Goal: Task Accomplishment & Management: Use online tool/utility

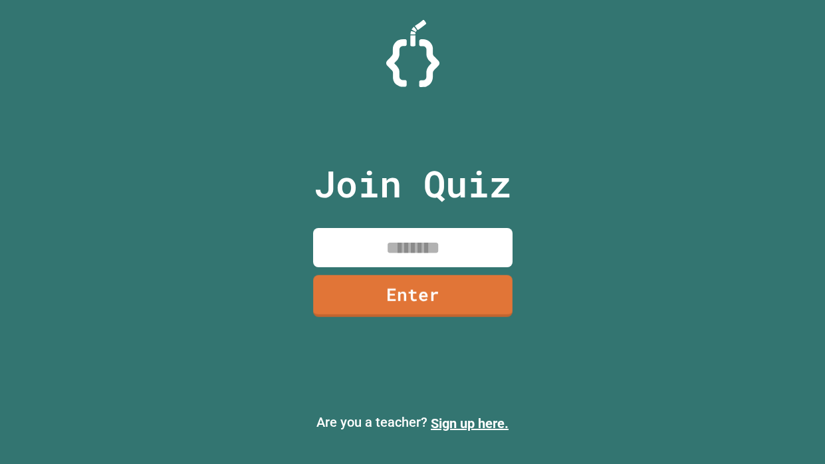
click at [432, 254] on input at bounding box center [412, 247] width 199 height 39
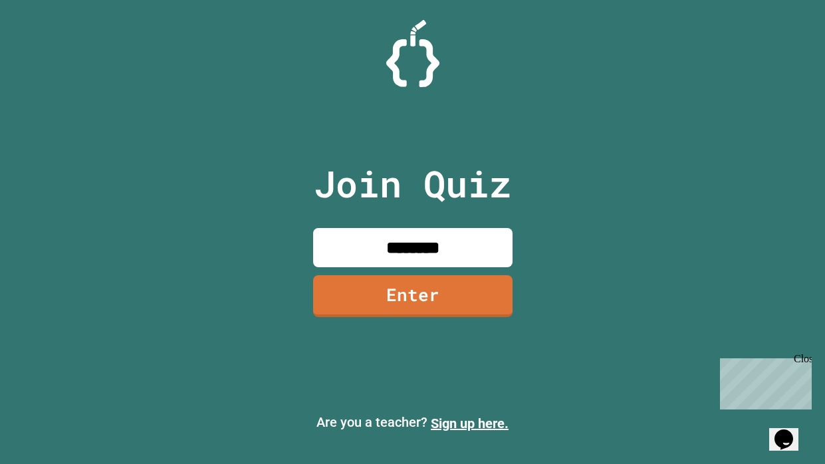
type input "********"
click at [441, 312] on link "Enter" at bounding box center [413, 295] width 198 height 44
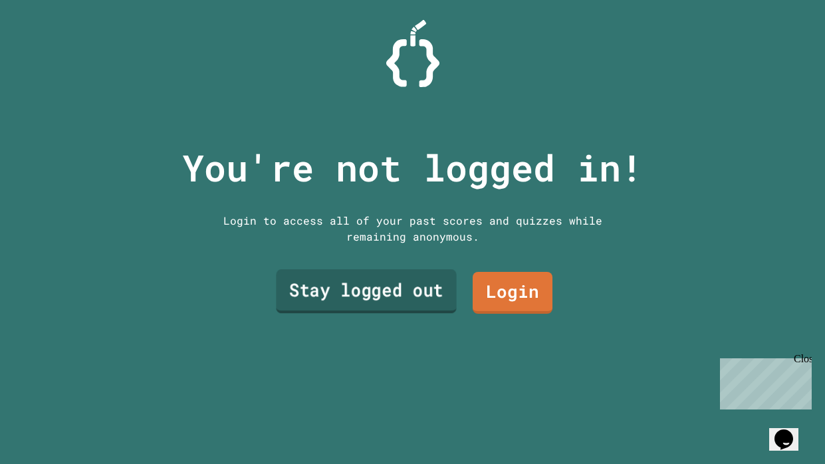
click at [425, 299] on link "Stay logged out" at bounding box center [366, 291] width 180 height 44
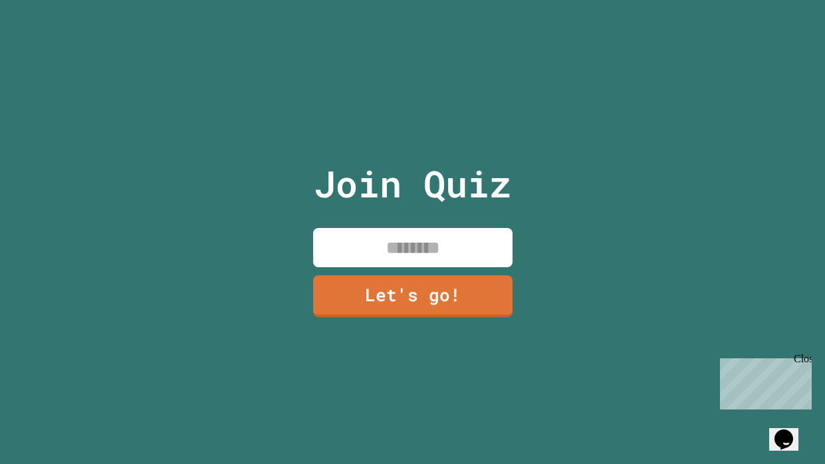
click at [408, 241] on input at bounding box center [412, 247] width 199 height 39
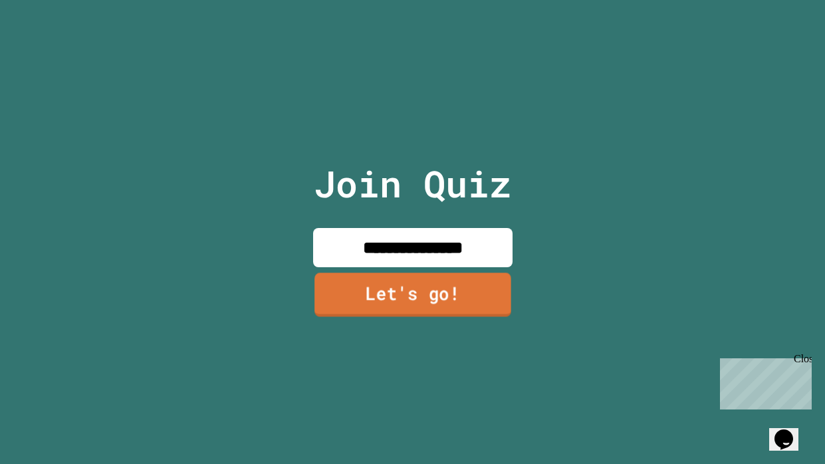
type input "**********"
click at [413, 294] on link "Let's go!" at bounding box center [412, 295] width 197 height 44
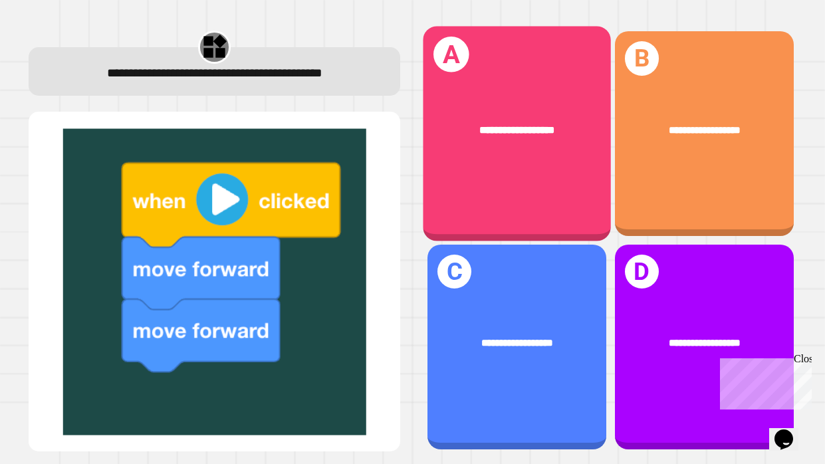
click at [542, 195] on div "**********" at bounding box center [517, 134] width 188 height 215
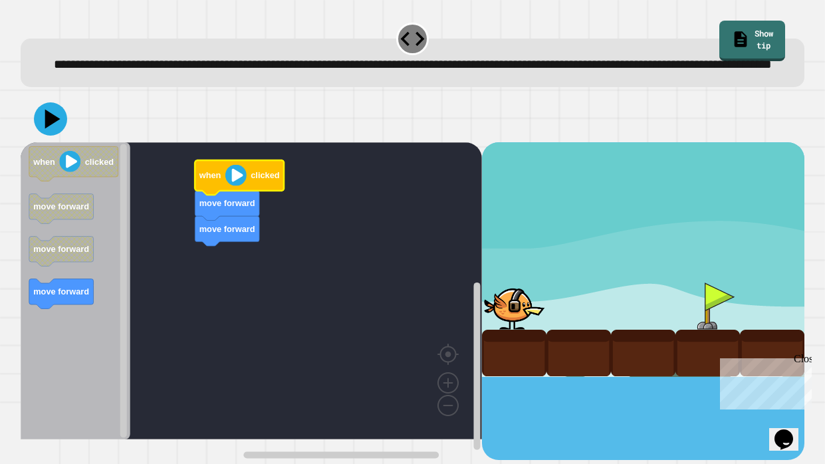
click at [234, 185] on image "Blockly Workspace" at bounding box center [235, 174] width 21 height 21
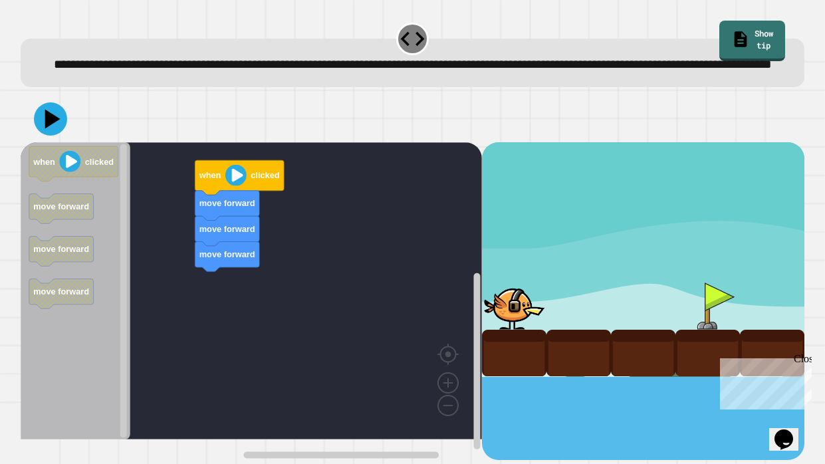
click at [196, 300] on div "move forward move forward move forward when clicked when clicked move forward m…" at bounding box center [251, 301] width 461 height 318
click at [49, 130] on icon at bounding box center [53, 118] width 19 height 23
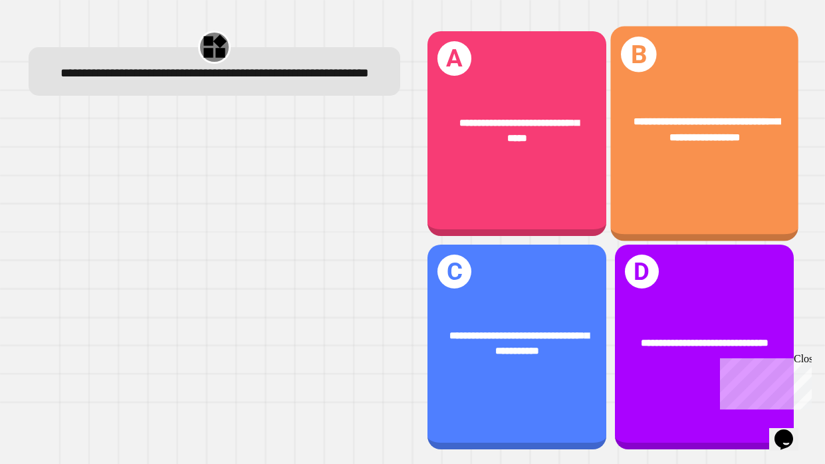
click at [705, 183] on div "**********" at bounding box center [704, 134] width 188 height 215
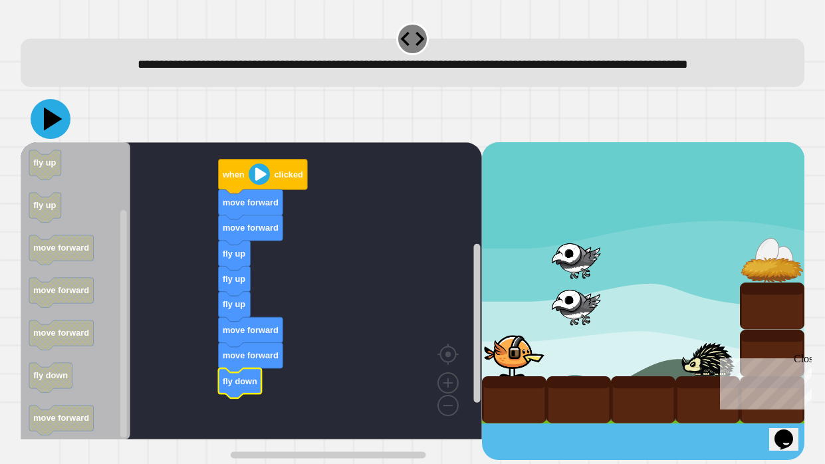
click at [61, 133] on icon at bounding box center [51, 119] width 40 height 40
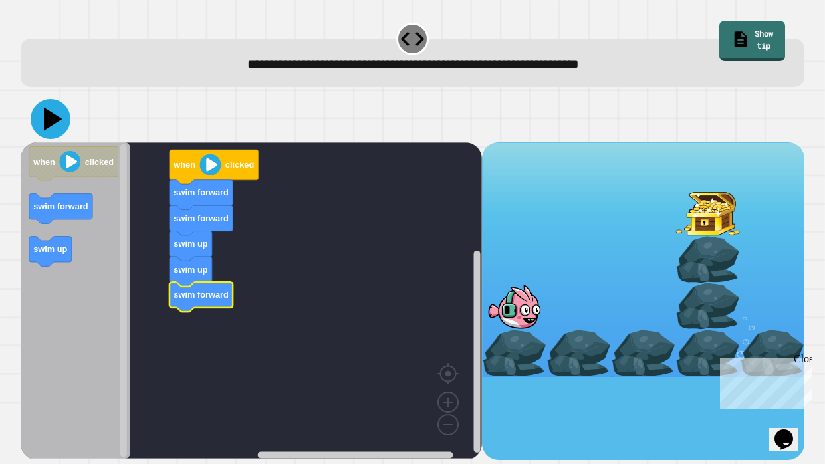
click at [51, 120] on icon at bounding box center [53, 118] width 19 height 23
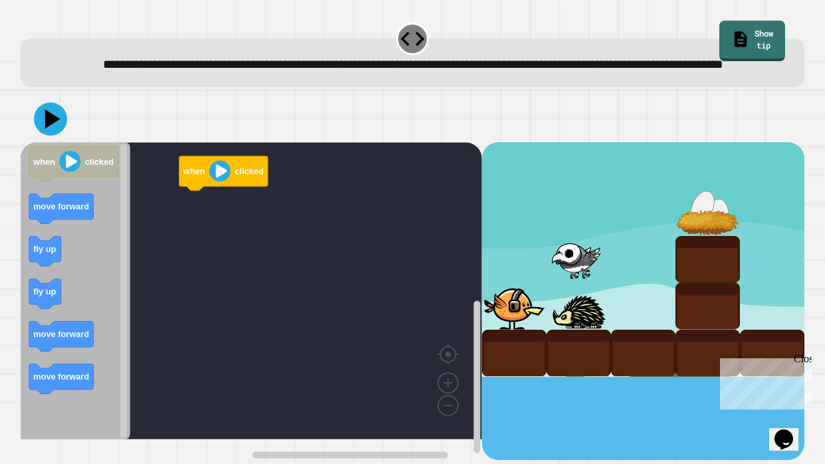
click at [51, 254] on text "fly up" at bounding box center [44, 249] width 23 height 10
click at [18, 328] on div "when clicked fly up when clicked move forward fly up fly up move forward move f…" at bounding box center [413, 277] width 792 height 373
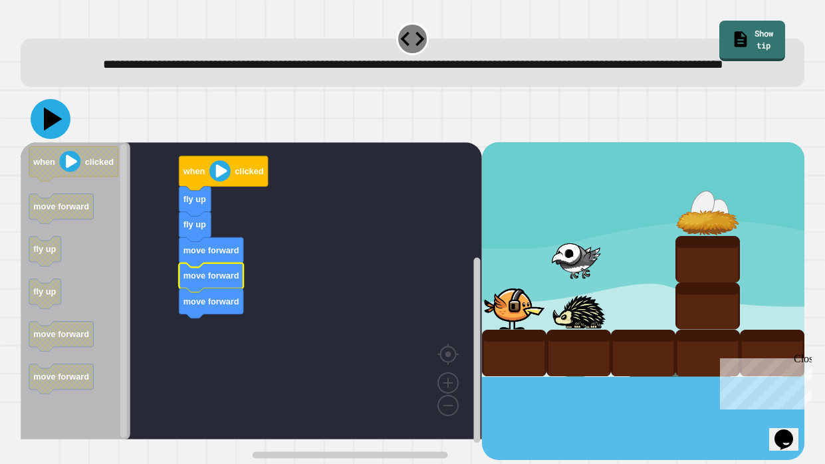
click at [64, 138] on icon at bounding box center [51, 119] width 40 height 40
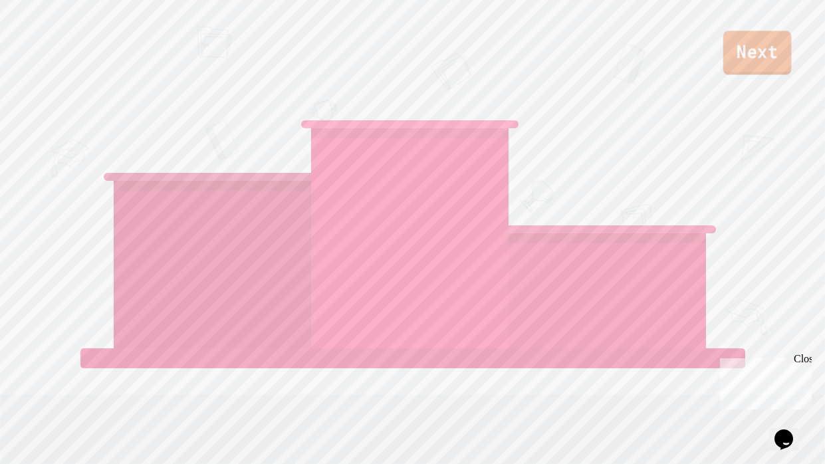
click at [774, 58] on link "Next" at bounding box center [757, 53] width 68 height 44
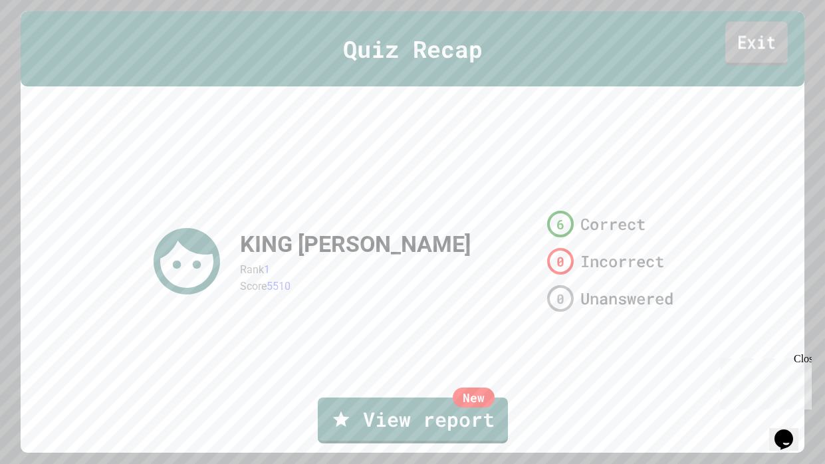
click at [738, 39] on link "Exit" at bounding box center [756, 44] width 62 height 44
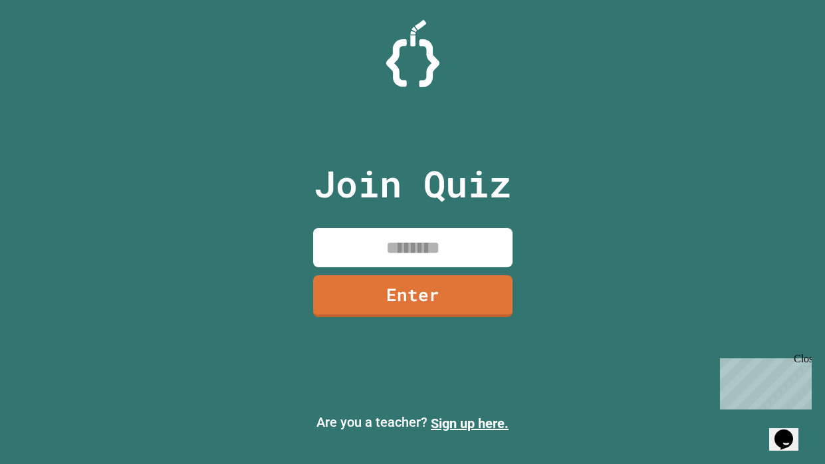
click at [427, 247] on input at bounding box center [412, 247] width 199 height 39
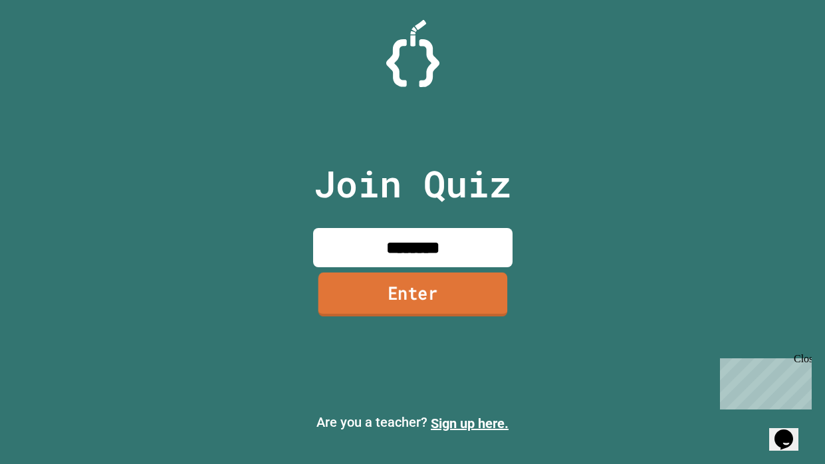
type input "********"
click at [452, 297] on link "Enter" at bounding box center [412, 295] width 189 height 44
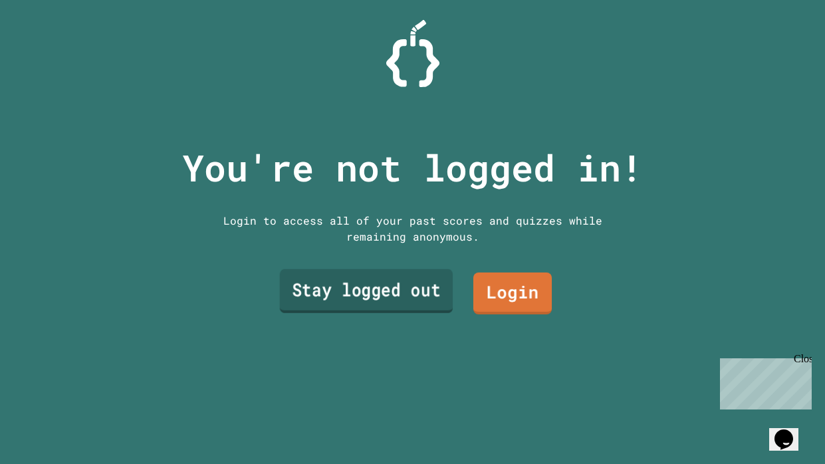
click at [427, 285] on link "Stay logged out" at bounding box center [366, 291] width 174 height 44
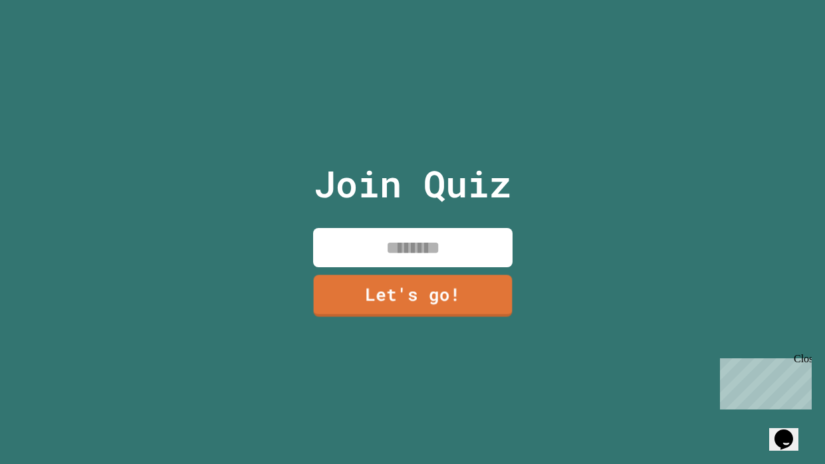
click at [426, 239] on input at bounding box center [412, 247] width 199 height 39
type input "**********"
click at [441, 296] on link "Let's go!" at bounding box center [412, 295] width 199 height 44
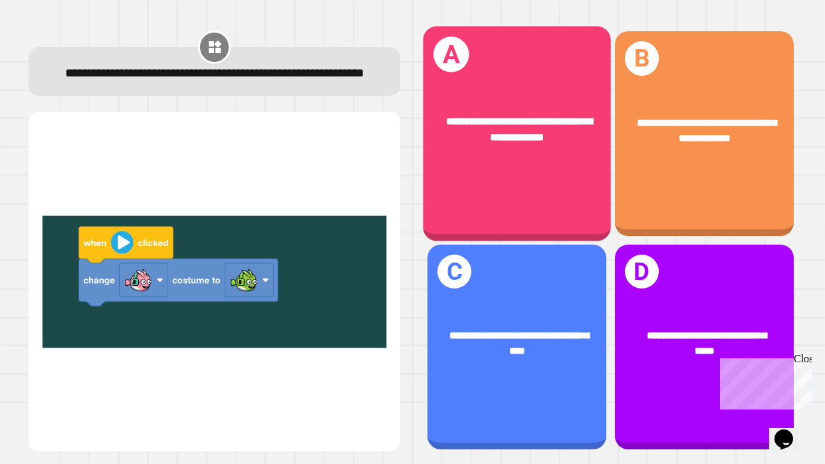
click at [538, 164] on div "**********" at bounding box center [517, 130] width 188 height 74
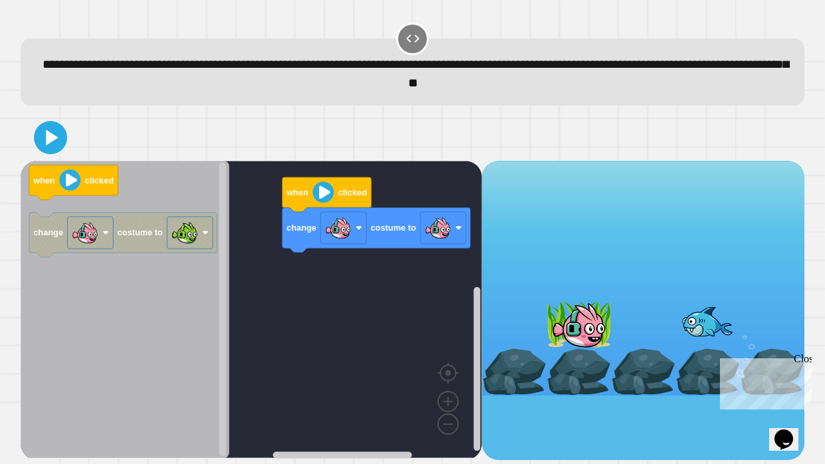
click at [261, 259] on div "change costume to when clicked when clicked change costume to" at bounding box center [251, 310] width 461 height 299
click at [51, 139] on icon at bounding box center [52, 137] width 15 height 19
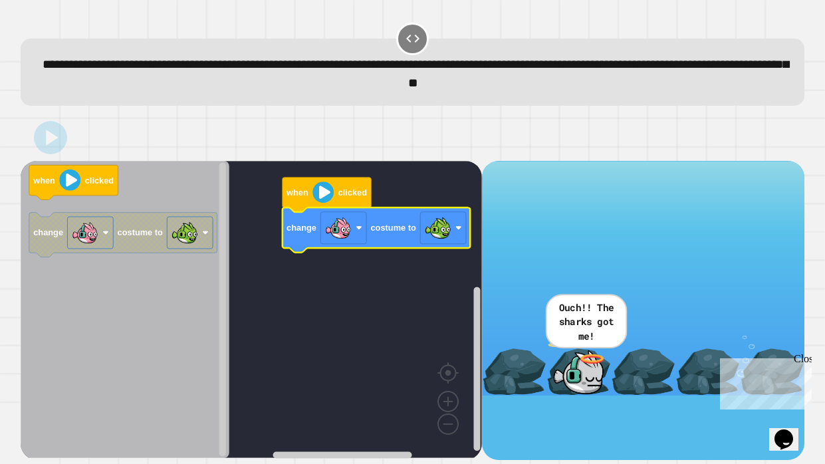
click at [40, 152] on div at bounding box center [413, 137] width 784 height 47
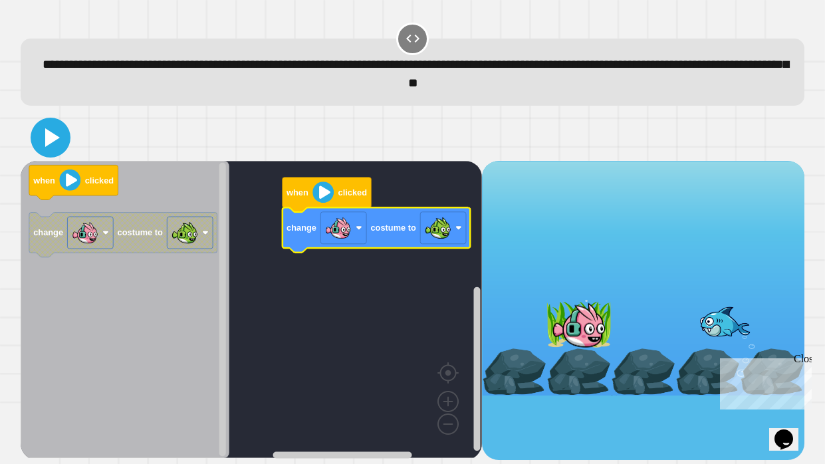
click at [54, 146] on icon at bounding box center [51, 138] width 32 height 32
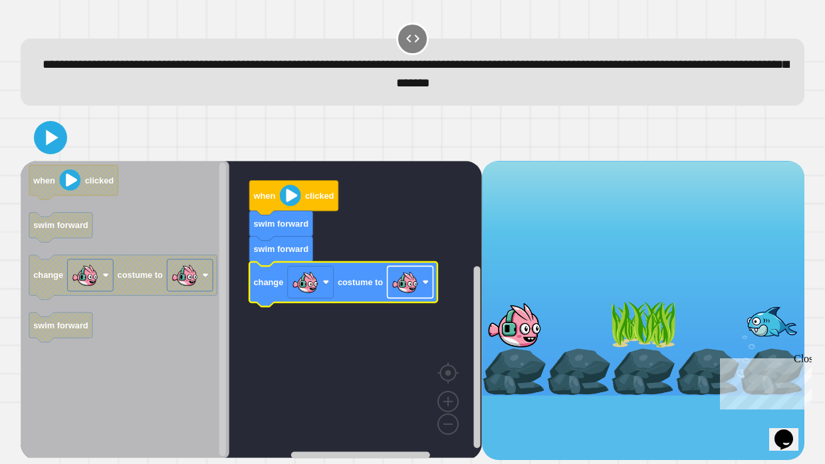
click at [407, 279] on image "Blockly Workspace" at bounding box center [405, 282] width 27 height 27
click at [48, 134] on icon at bounding box center [52, 137] width 15 height 19
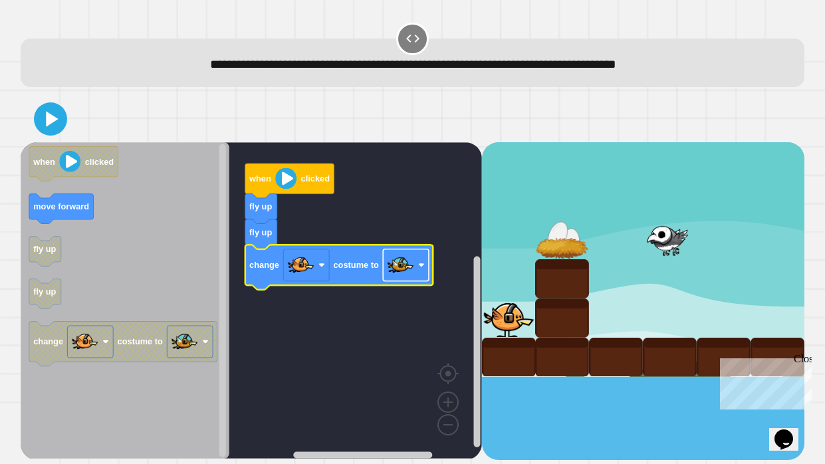
click at [401, 269] on image "Blockly Workspace" at bounding box center [401, 264] width 27 height 27
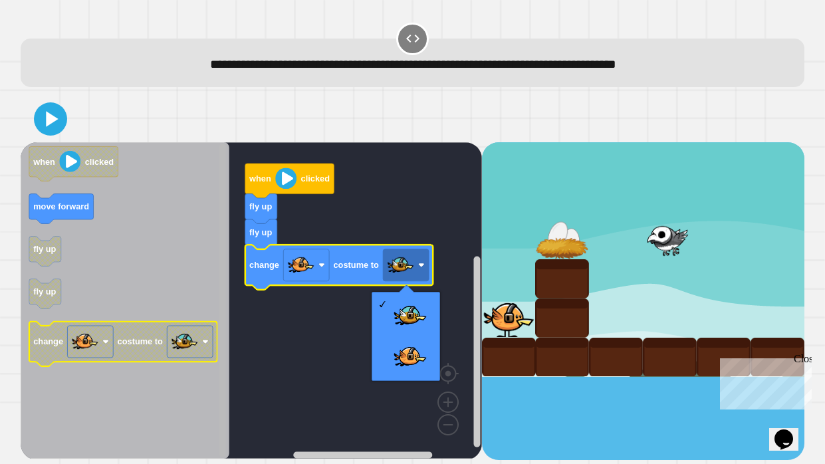
click at [217, 331] on rect "Blockly Workspace" at bounding box center [222, 300] width 10 height 313
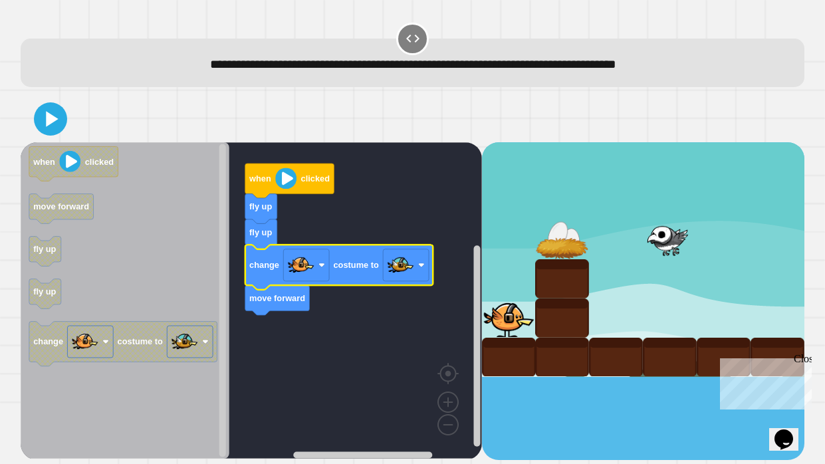
click at [281, 245] on rect "Blockly Workspace" at bounding box center [251, 300] width 461 height 316
click at [279, 314] on rect "Blockly Workspace" at bounding box center [251, 300] width 461 height 316
click at [281, 308] on icon "Blockly Workspace" at bounding box center [277, 300] width 64 height 30
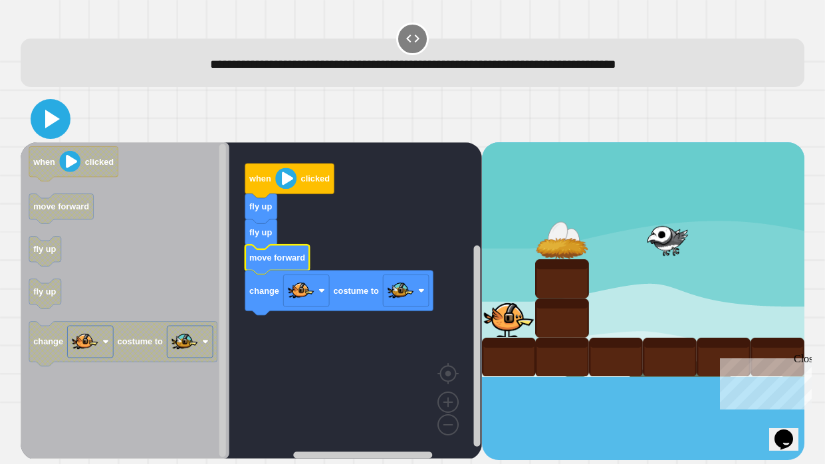
click at [55, 115] on icon at bounding box center [51, 119] width 32 height 32
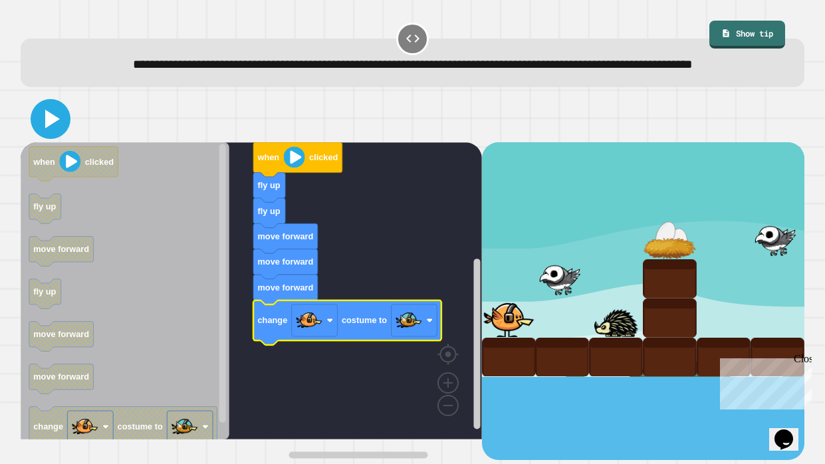
click at [49, 131] on icon at bounding box center [51, 119] width 32 height 32
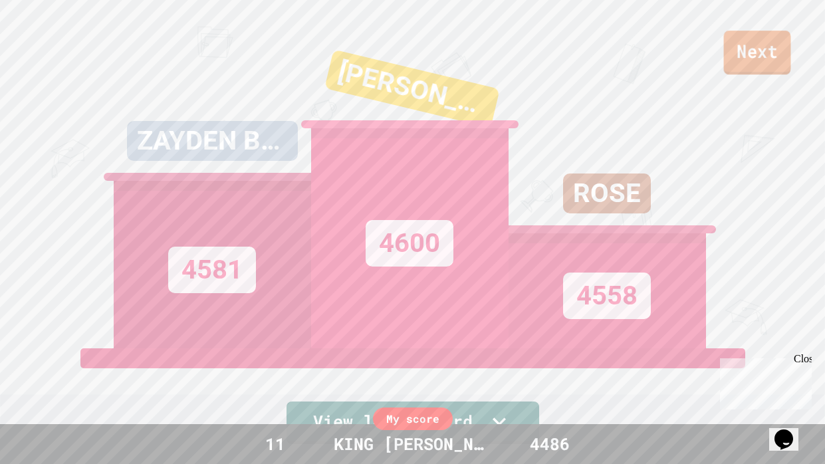
click at [741, 58] on link "Next" at bounding box center [757, 53] width 67 height 44
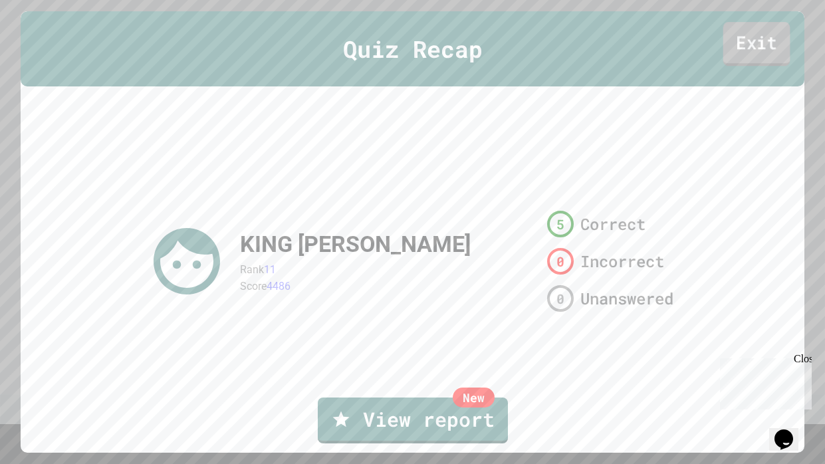
click at [755, 52] on link "Exit" at bounding box center [756, 45] width 67 height 44
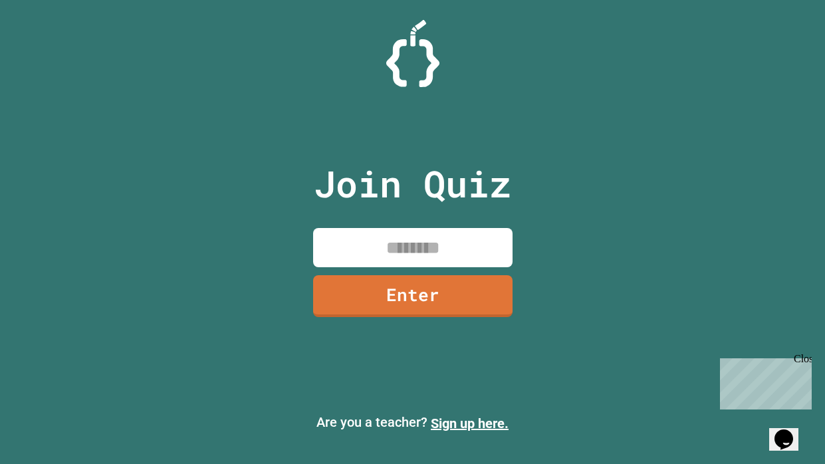
click at [424, 263] on input at bounding box center [412, 247] width 199 height 39
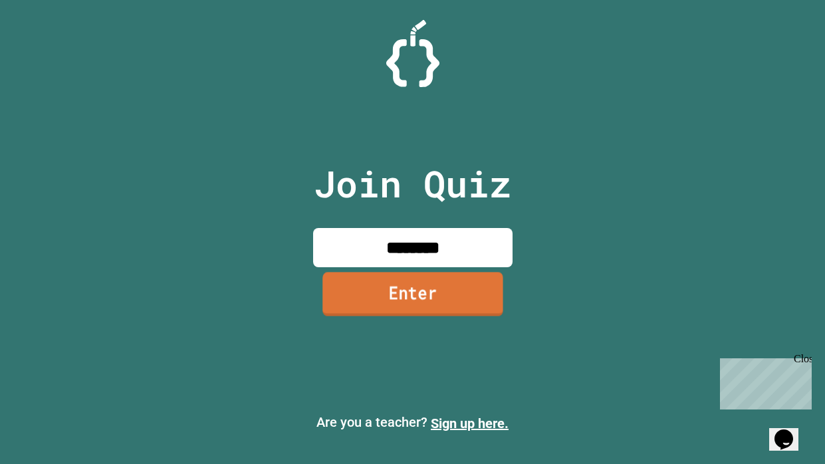
type input "********"
click at [439, 300] on link "Enter" at bounding box center [412, 295] width 181 height 44
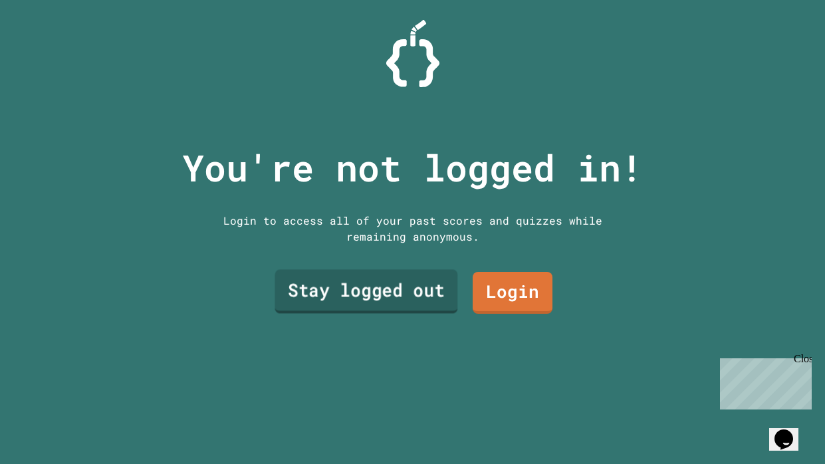
click at [450, 275] on link "Stay logged out" at bounding box center [366, 291] width 183 height 44
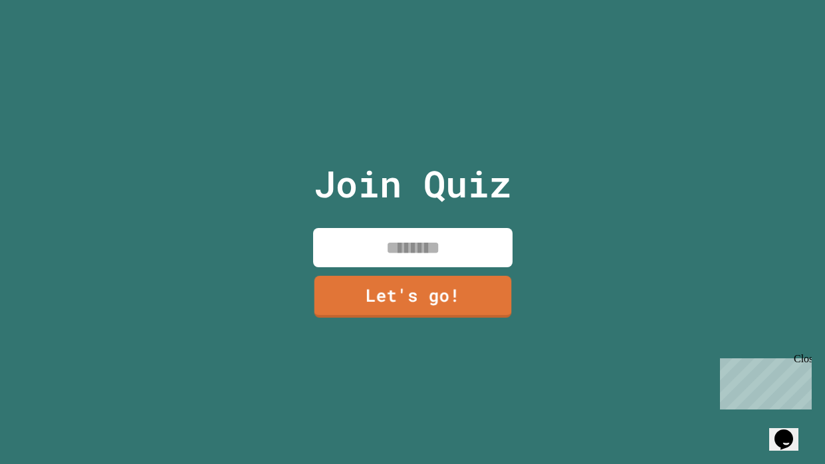
click at [414, 241] on input at bounding box center [412, 247] width 199 height 39
type input "**********"
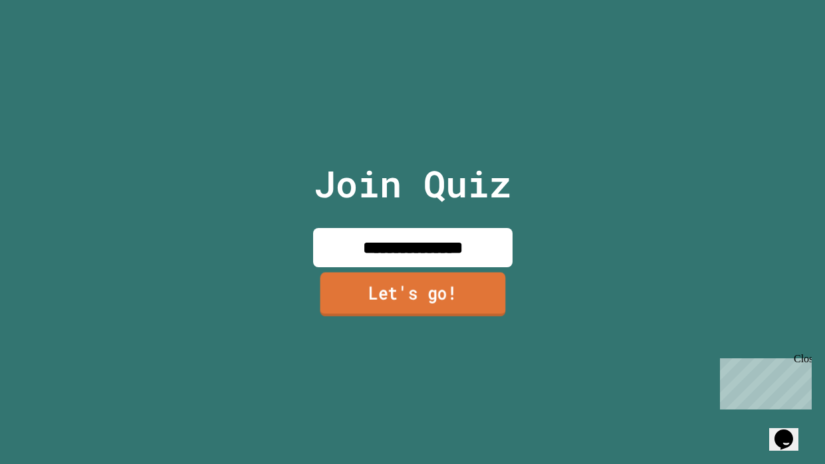
click at [428, 299] on link "Let's go!" at bounding box center [412, 295] width 185 height 44
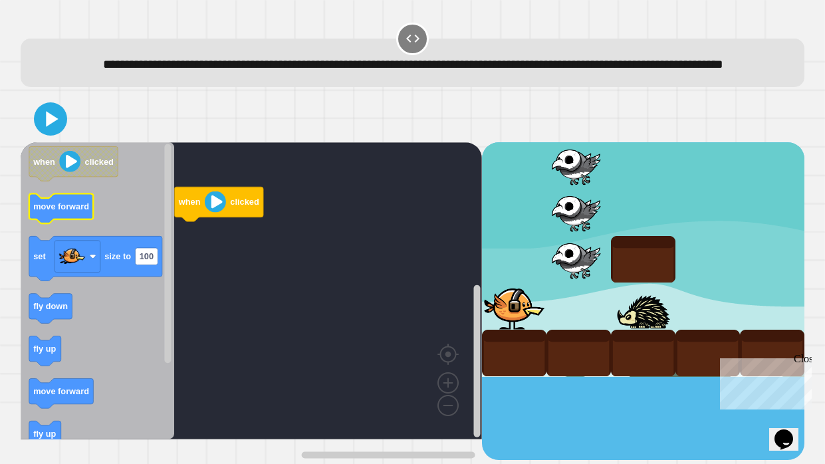
click at [48, 223] on icon "Blockly Workspace" at bounding box center [61, 208] width 64 height 30
click at [47, 223] on icon "Blockly Workspace" at bounding box center [61, 208] width 64 height 30
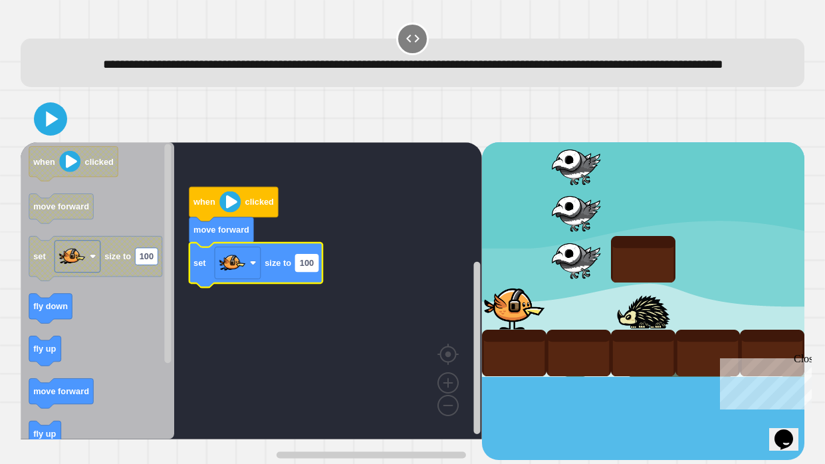
click at [310, 268] on text "100" at bounding box center [307, 263] width 14 height 10
type input "***"
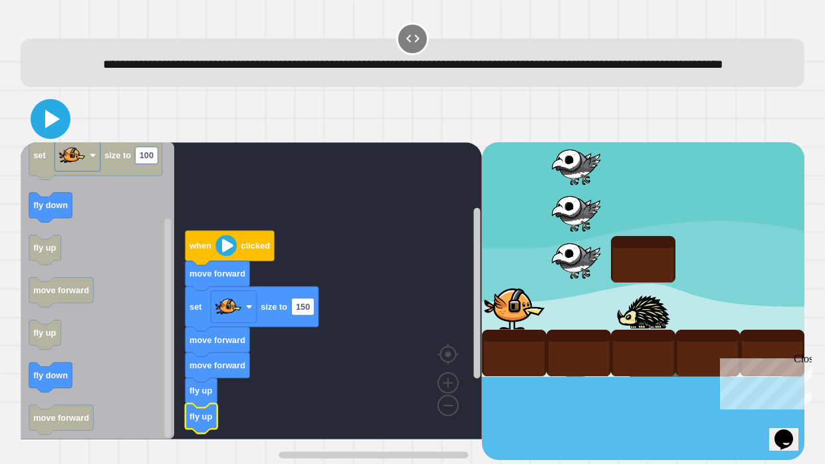
click at [39, 135] on icon at bounding box center [51, 119] width 32 height 32
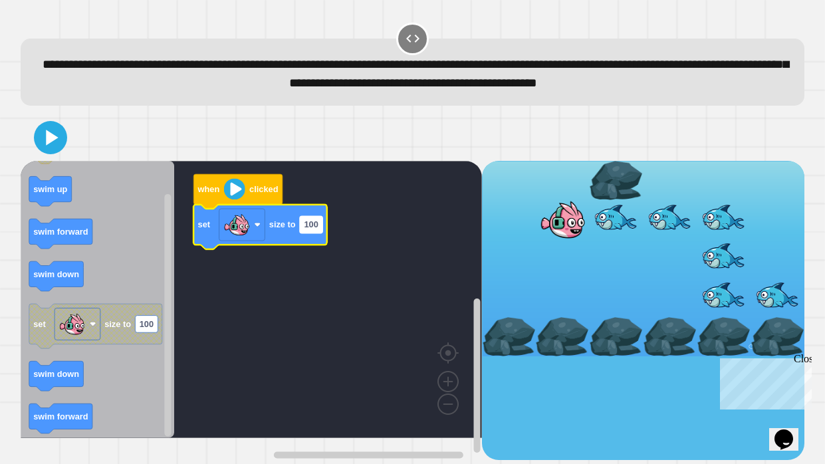
click at [305, 229] on text "100" at bounding box center [311, 224] width 14 height 10
type input "***"
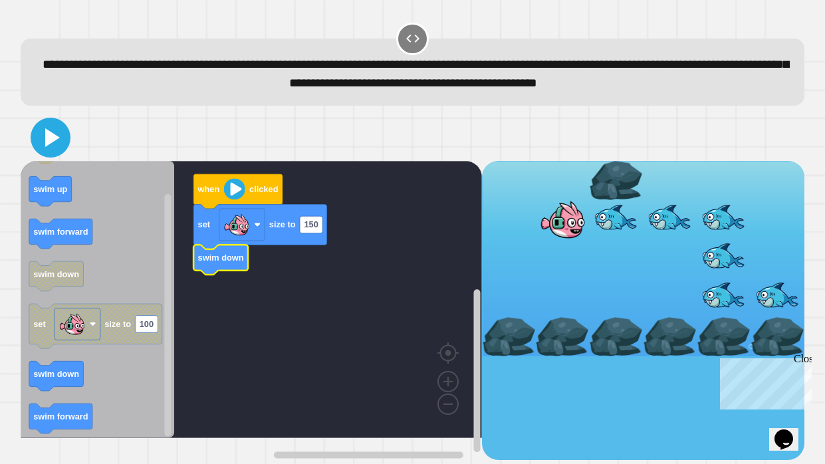
click at [57, 154] on icon at bounding box center [51, 138] width 32 height 32
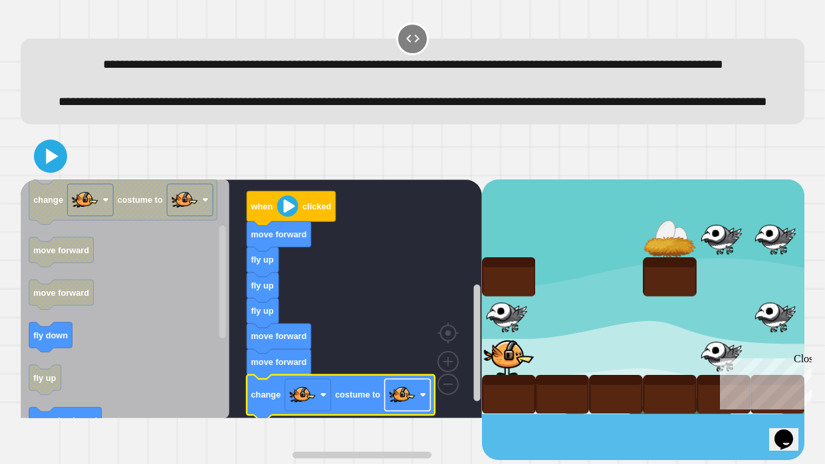
click at [398, 408] on image "Blockly Workspace" at bounding box center [402, 395] width 27 height 27
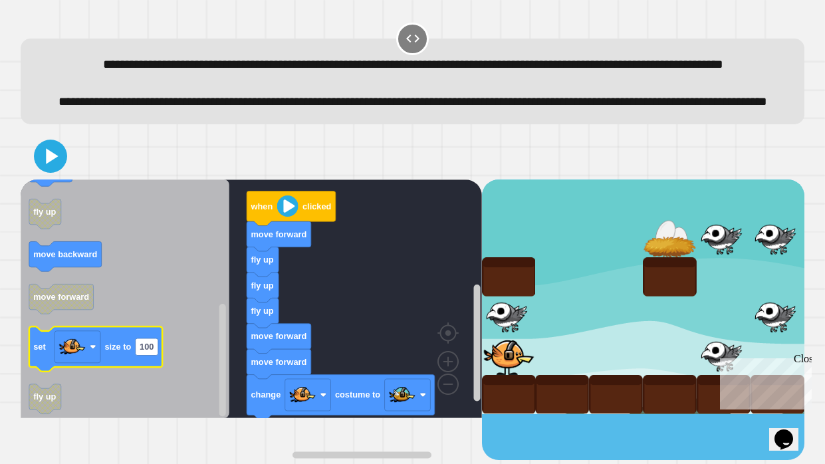
click at [141, 371] on icon "Blockly Workspace" at bounding box center [95, 348] width 133 height 45
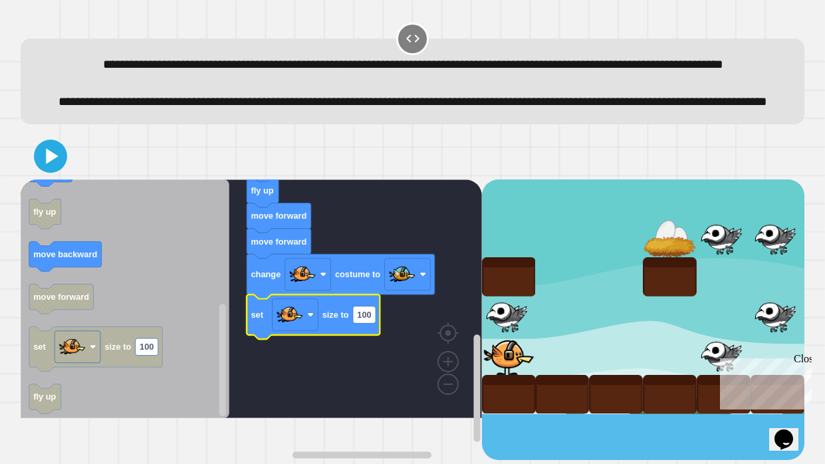
click at [378, 339] on icon "Blockly Workspace" at bounding box center [313, 316] width 133 height 45
click at [369, 320] on text "100" at bounding box center [364, 315] width 14 height 10
type input "**"
click at [41, 172] on icon at bounding box center [50, 155] width 31 height 31
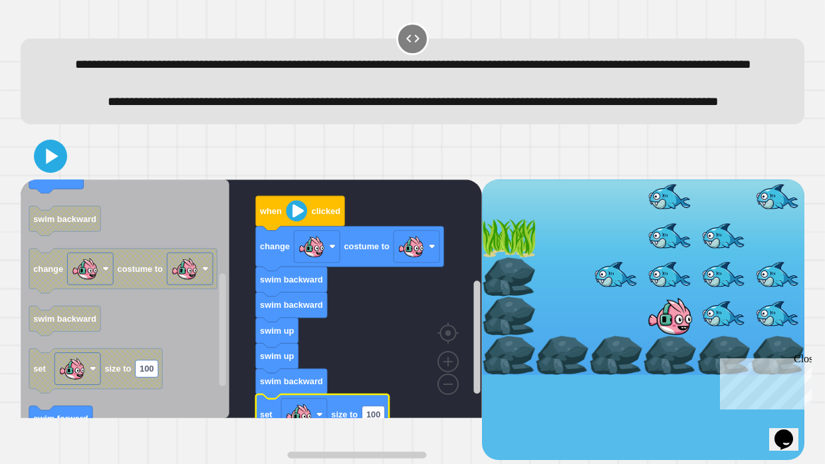
click at [377, 450] on icon "Blockly Workspace" at bounding box center [354, 455] width 242 height 10
click at [375, 423] on rect "Blockly Workspace" at bounding box center [373, 414] width 23 height 17
type input "**"
click at [49, 165] on icon at bounding box center [52, 156] width 13 height 17
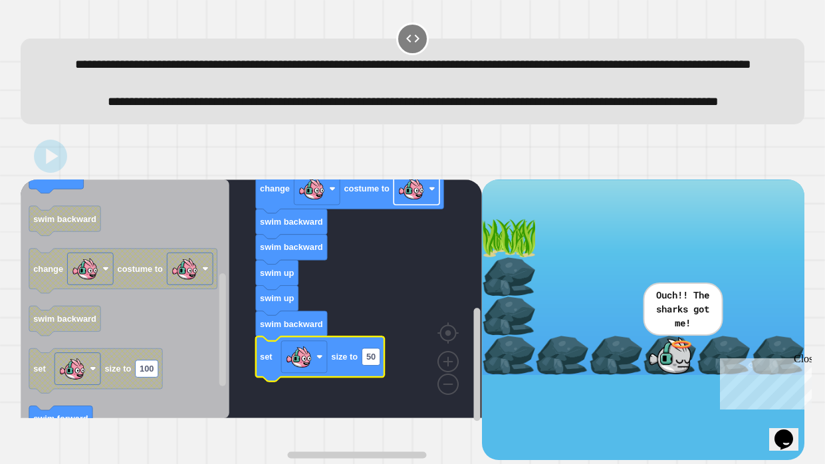
click at [429, 205] on rect "Blockly Workspace" at bounding box center [417, 189] width 46 height 32
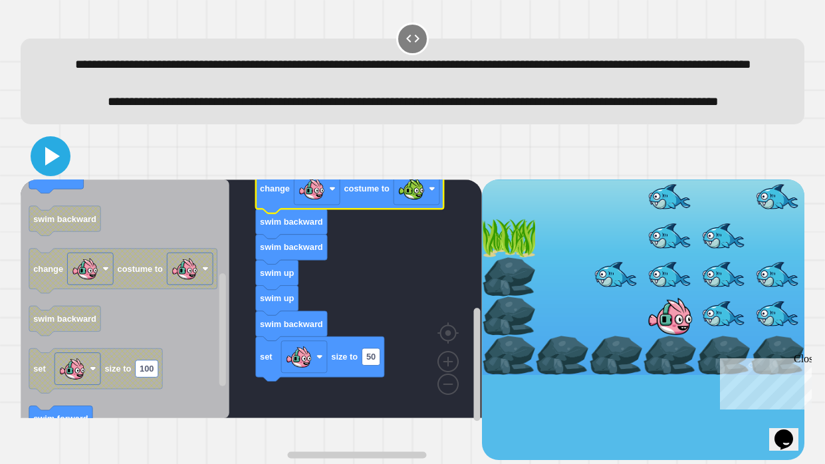
click at [48, 166] on icon at bounding box center [52, 156] width 15 height 19
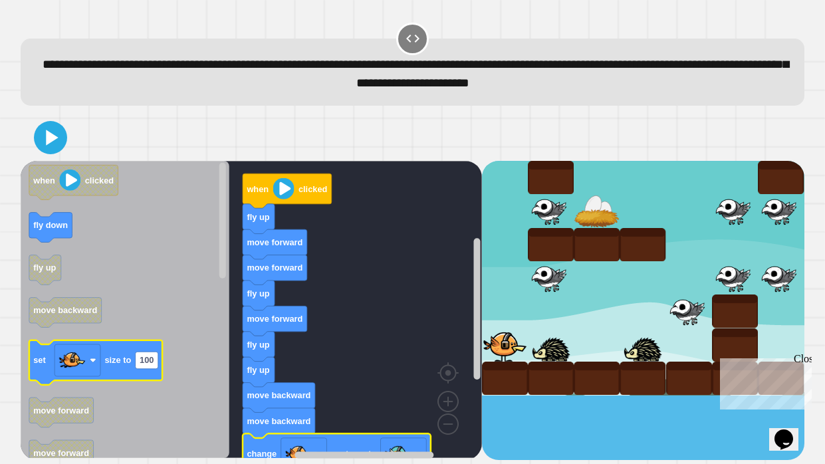
click at [116, 349] on icon "Blockly Workspace" at bounding box center [95, 362] width 133 height 45
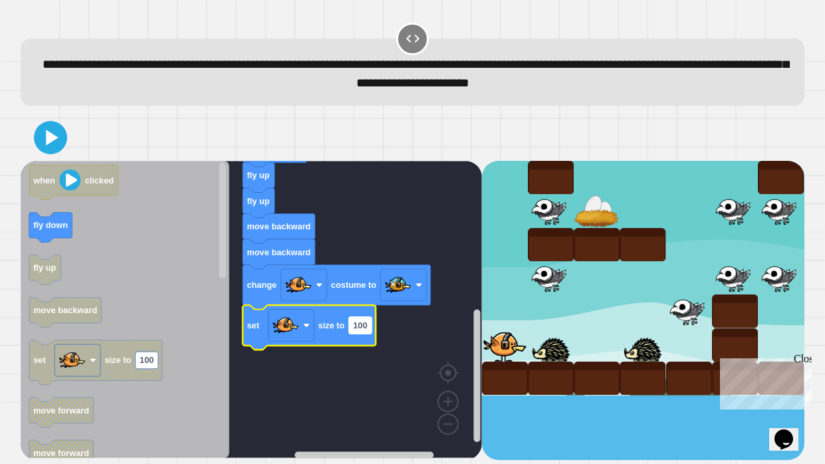
click at [360, 329] on text "100" at bounding box center [360, 325] width 14 height 10
type input "**"
click at [48, 142] on icon at bounding box center [52, 137] width 15 height 18
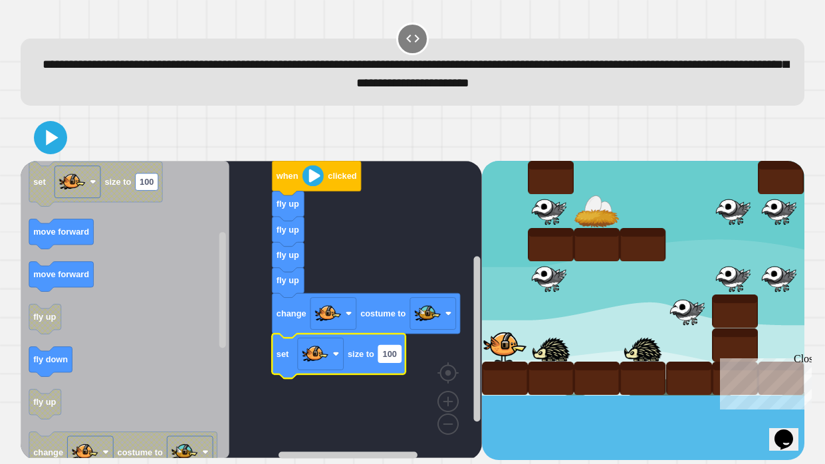
click at [389, 357] on text "100" at bounding box center [390, 354] width 14 height 10
type input "**"
click at [308, 179] on image "Blockly Workspace" at bounding box center [312, 175] width 21 height 21
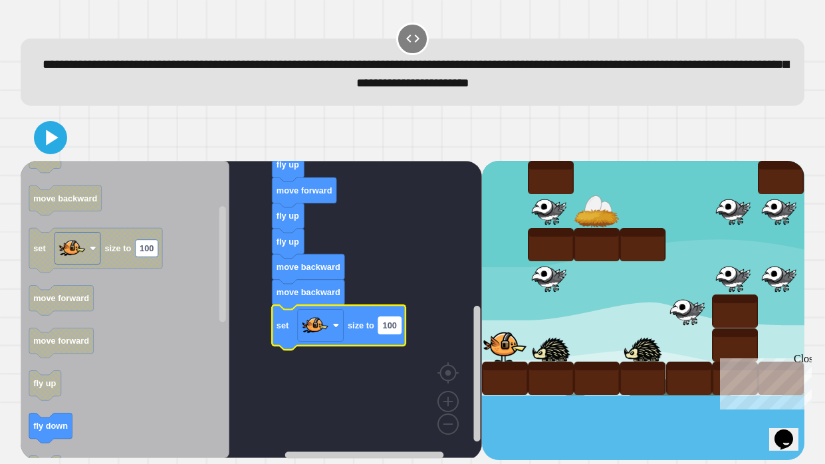
click at [390, 321] on rect "Blockly Workspace" at bounding box center [389, 325] width 23 height 17
type input "**"
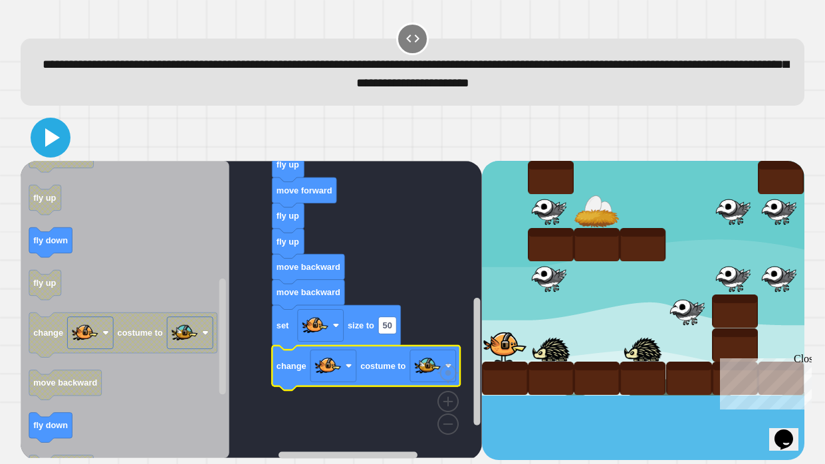
click at [54, 143] on icon at bounding box center [51, 138] width 32 height 32
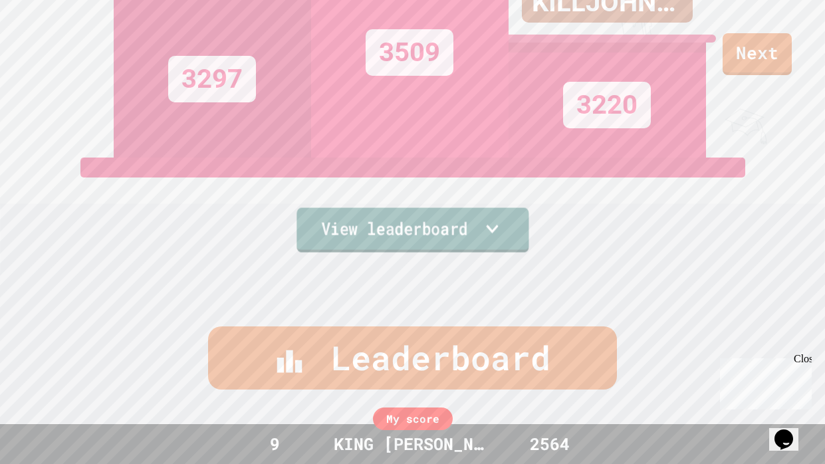
scroll to position [224, 0]
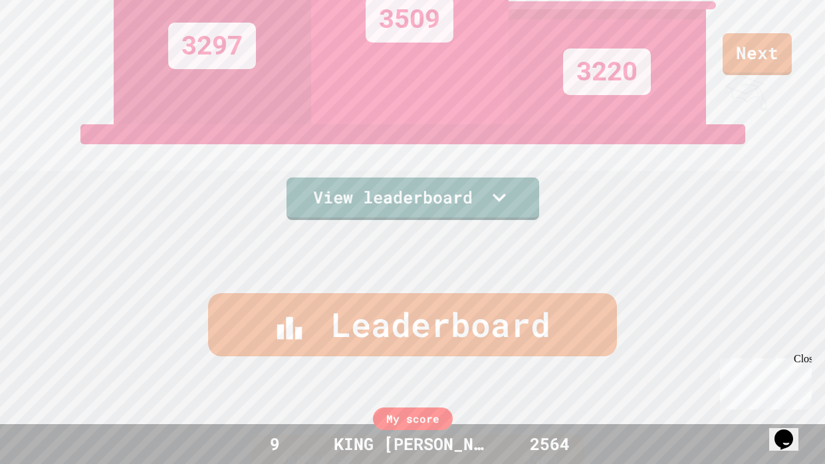
click at [497, 310] on div "Leaderboard" at bounding box center [412, 324] width 409 height 63
click at [764, 74] on link "Next" at bounding box center [757, 53] width 64 height 44
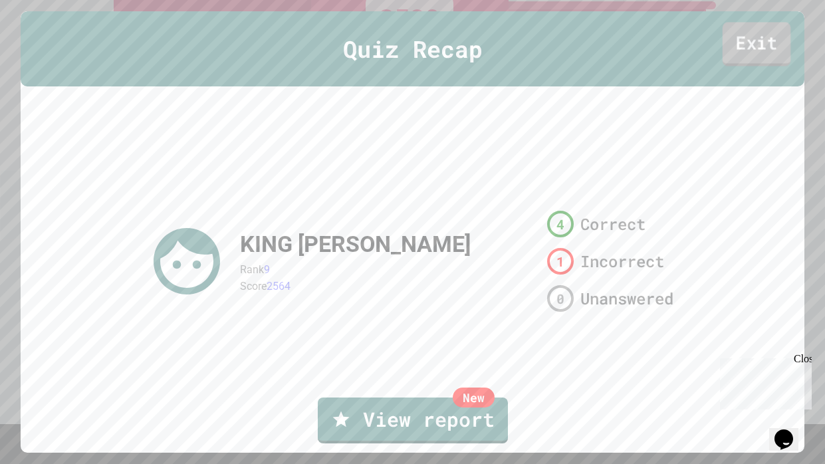
click at [753, 37] on link "Exit" at bounding box center [757, 45] width 68 height 44
